Goal: Use online tool/utility: Use online tool/utility

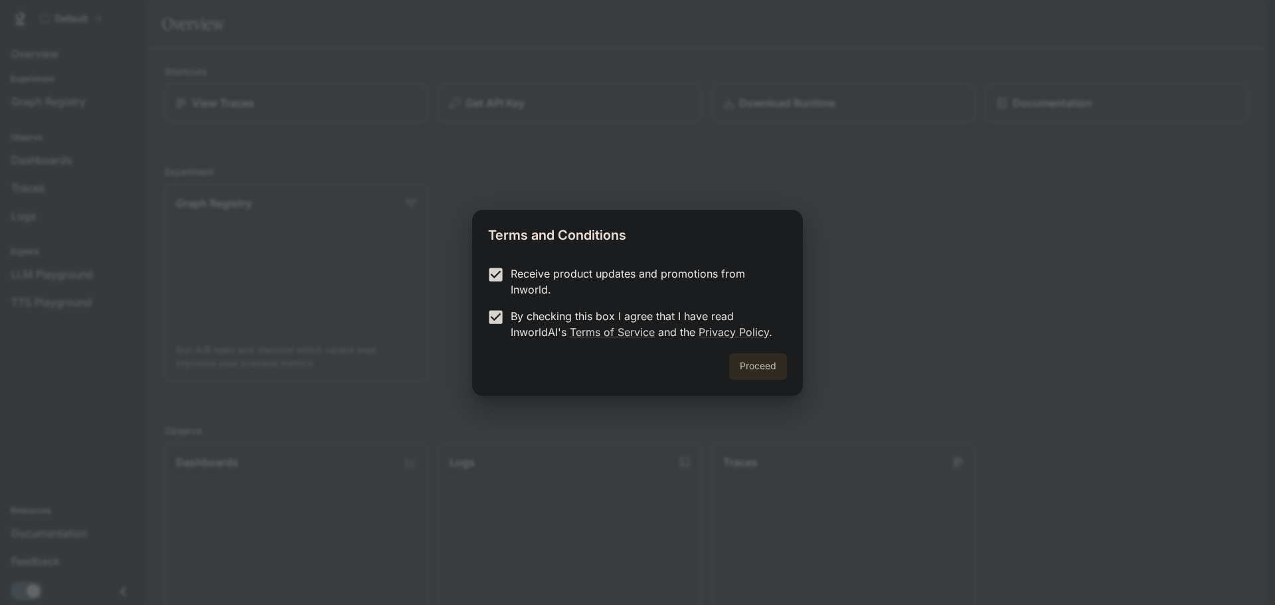
click at [771, 362] on button "Proceed" at bounding box center [758, 366] width 58 height 27
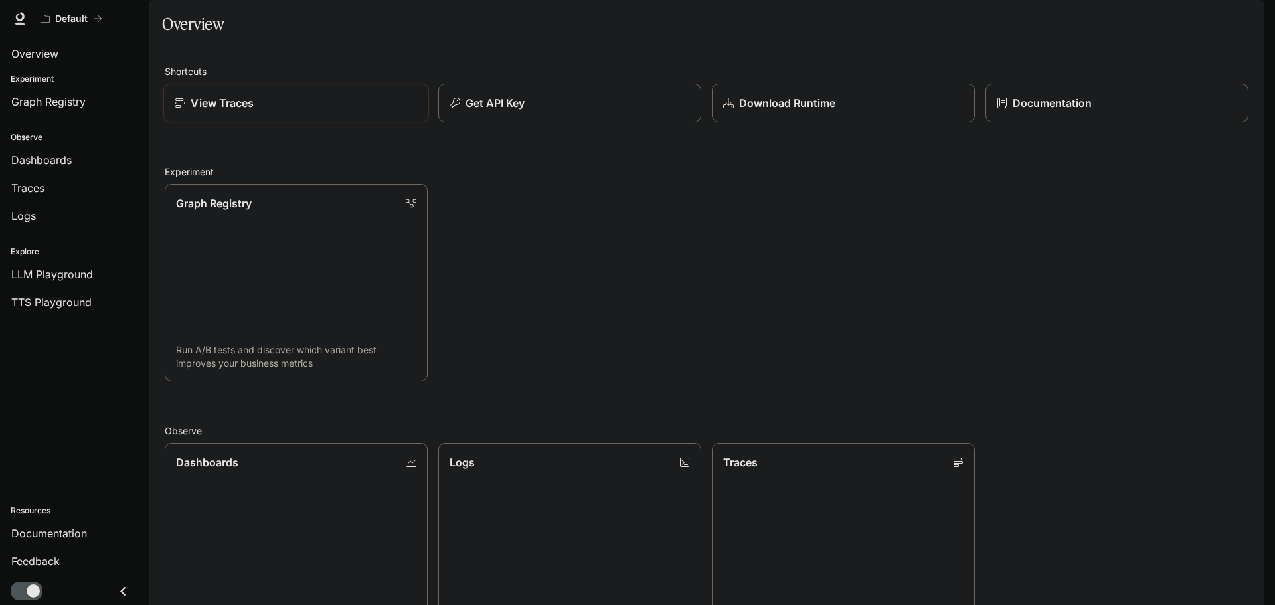
click at [381, 111] on div "View Traces" at bounding box center [296, 103] width 243 height 16
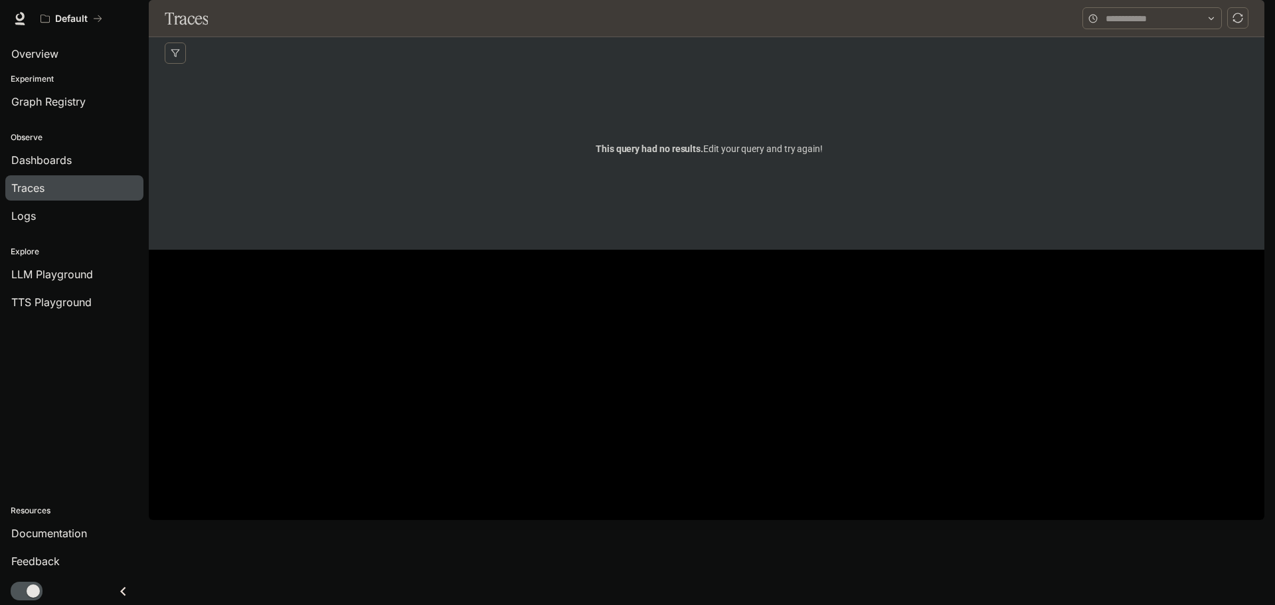
click at [795, 167] on div "This query had no results. Edit your query and try again!" at bounding box center [709, 148] width 1089 height 159
click at [789, 156] on span "This query had no results. Edit your query and try again!" at bounding box center [708, 148] width 227 height 15
click at [44, 206] on link "Logs" at bounding box center [74, 215] width 138 height 25
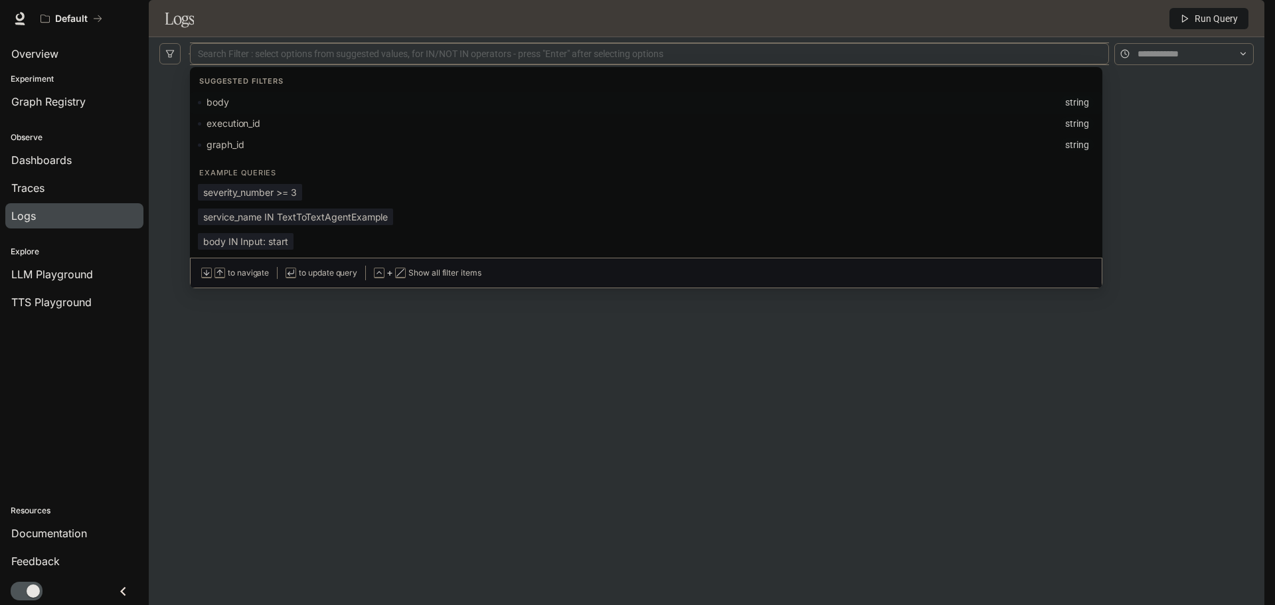
click at [348, 58] on div at bounding box center [649, 54] width 912 height 9
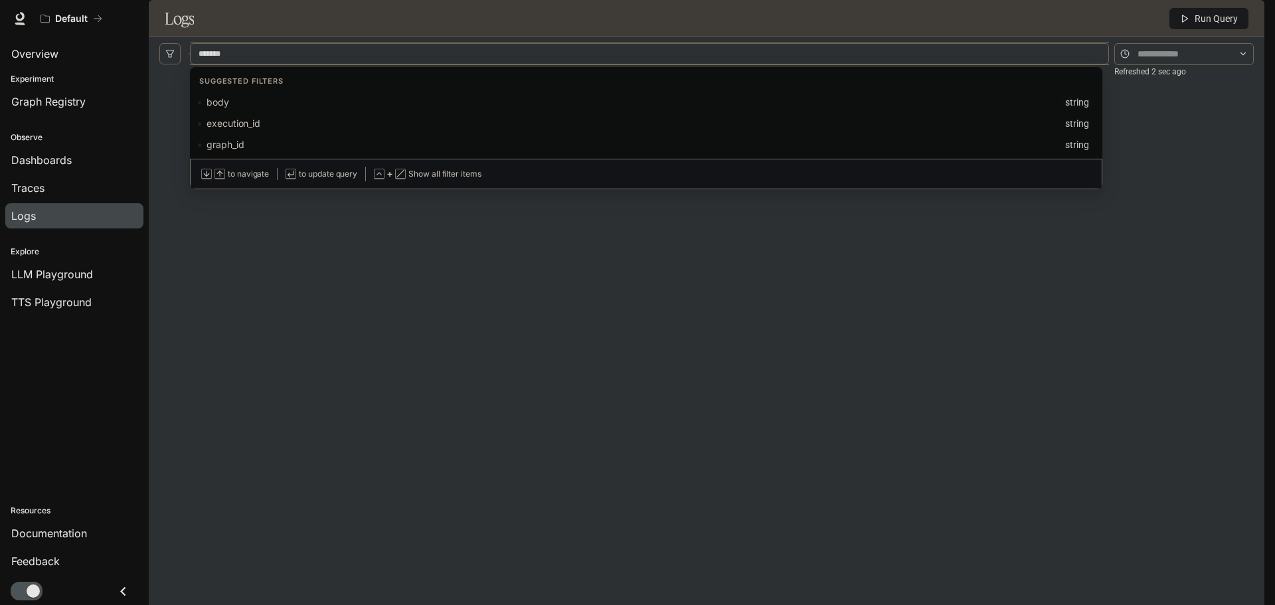
type input "****"
click at [265, 109] on div "body string" at bounding box center [646, 102] width 896 height 13
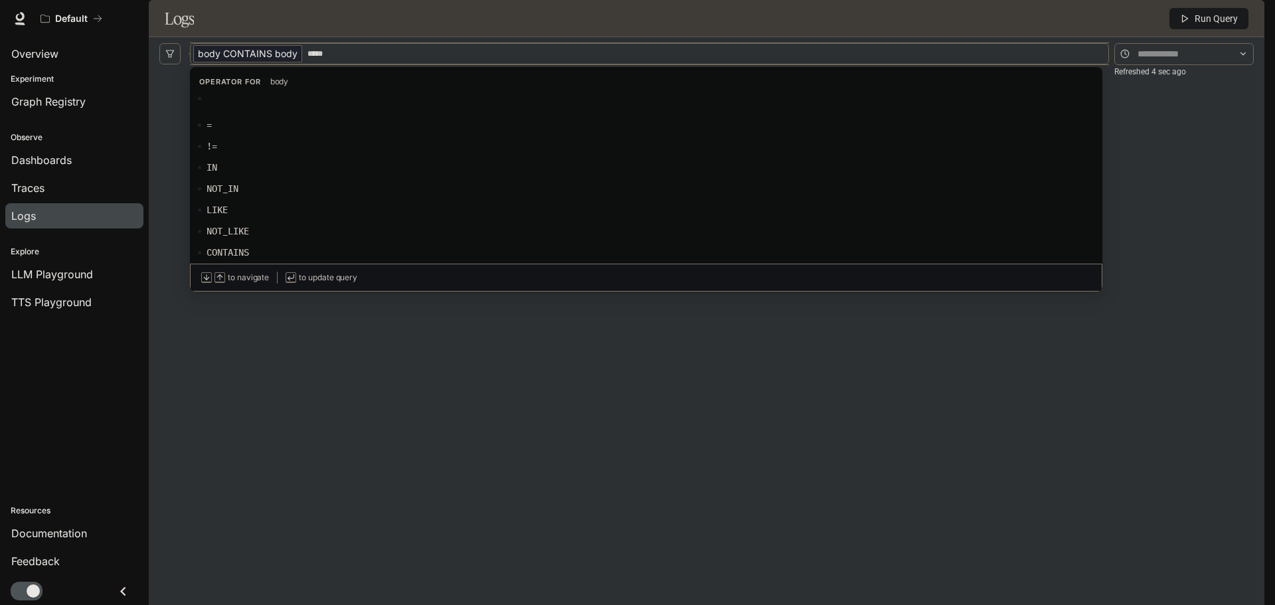
click at [274, 157] on div "!=" at bounding box center [646, 146] width 912 height 21
type input "*******"
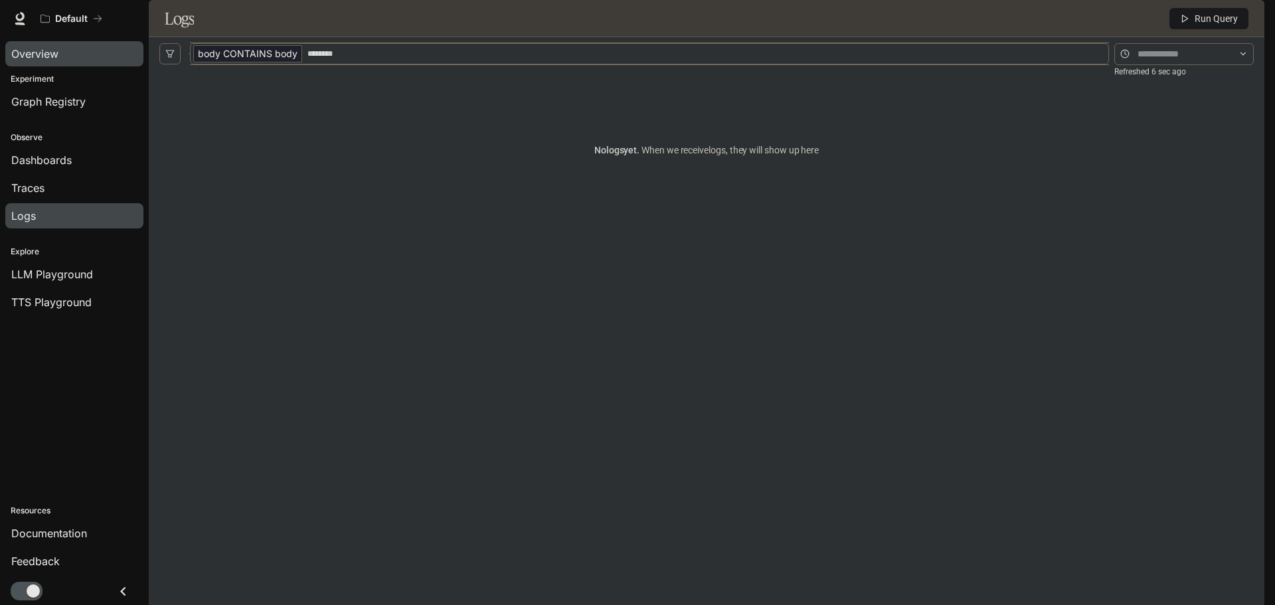
click at [45, 49] on span "Overview" at bounding box center [34, 54] width 47 height 16
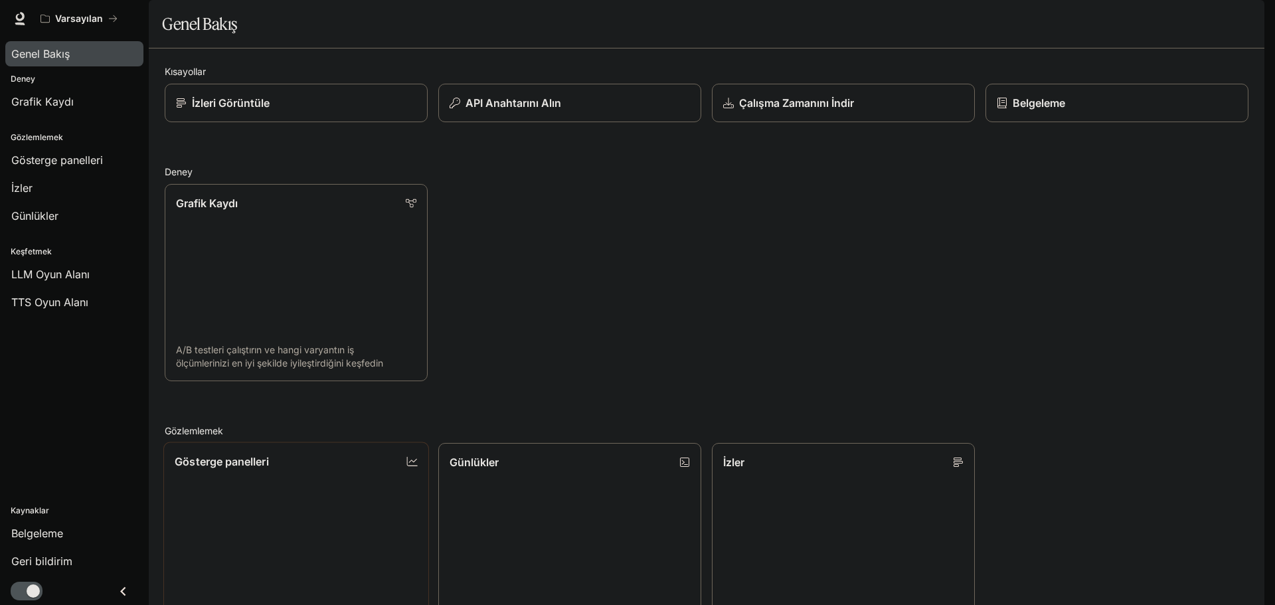
scroll to position [353, 0]
click at [54, 288] on ul "LLM Oyun Alanı TTS Oyun Alanı" at bounding box center [74, 288] width 149 height 56
click at [56, 300] on font "TTS Oyun Alanı" at bounding box center [49, 301] width 77 height 13
